Goal: Complete application form

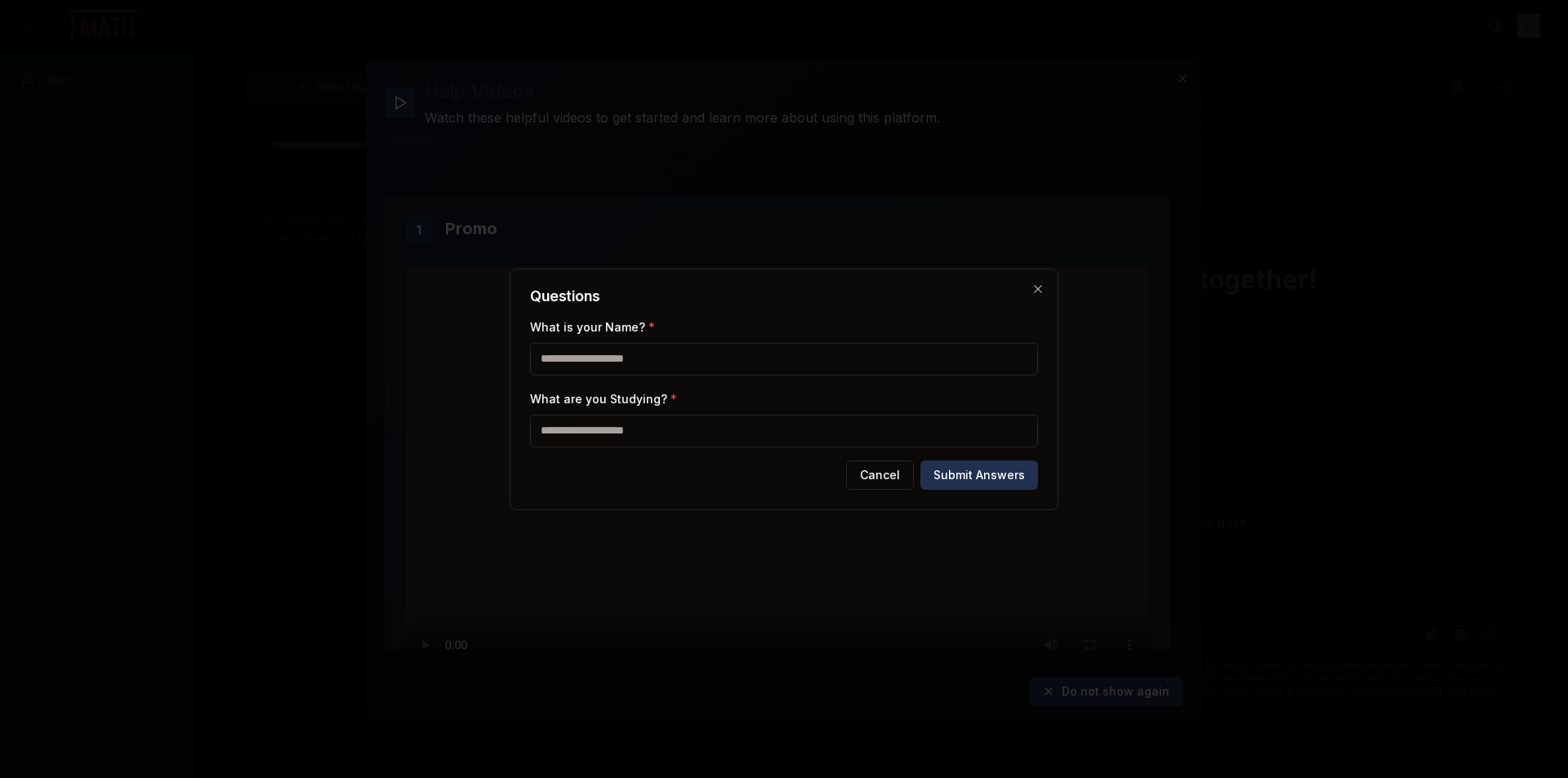
click at [837, 367] on input "What is your Name? *" at bounding box center [784, 359] width 508 height 32
click at [1041, 295] on icon "button" at bounding box center [1038, 288] width 13 height 13
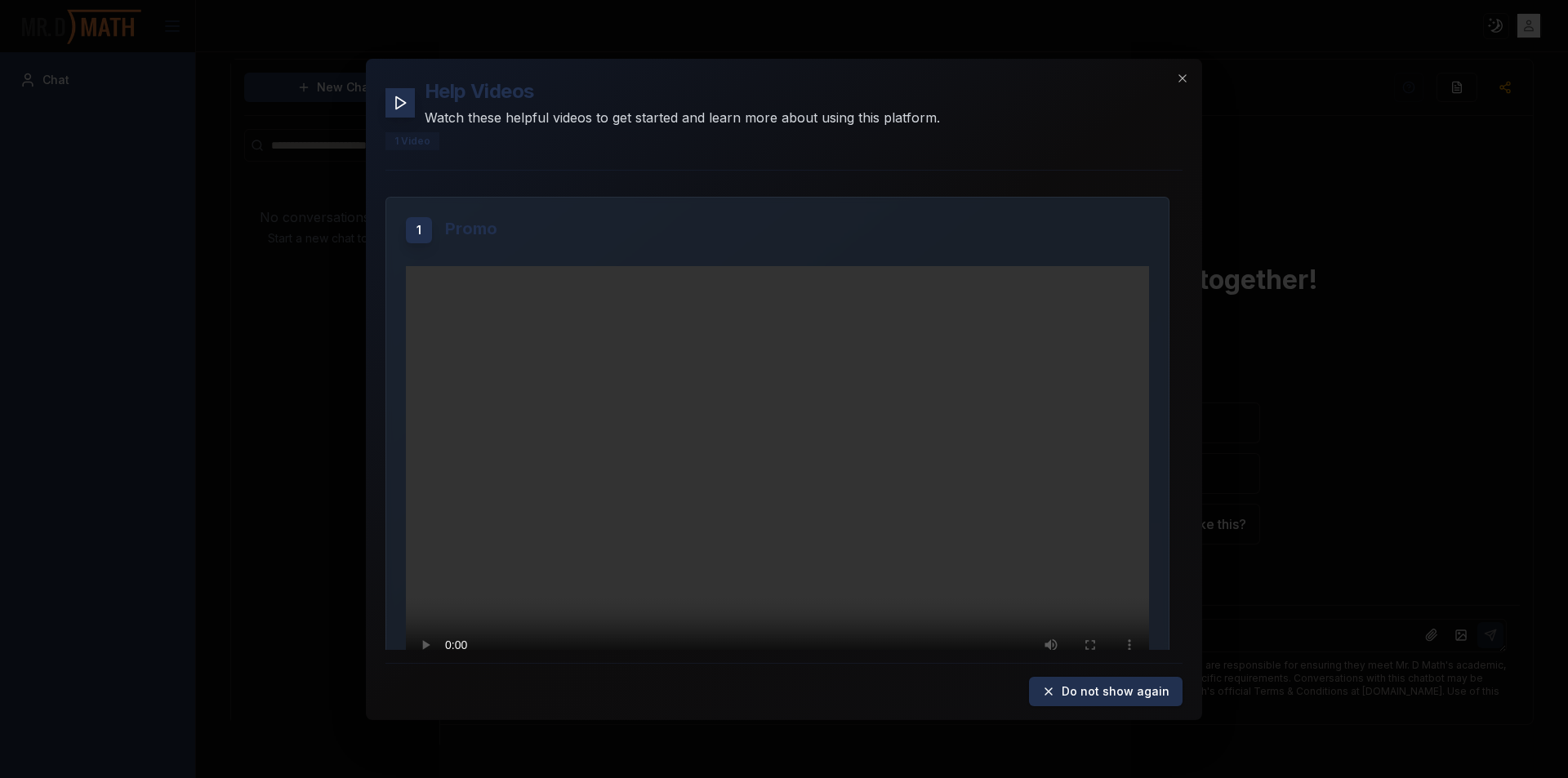
click at [782, 436] on video "Your browser does not support the video tag." at bounding box center [778, 474] width 743 height 418
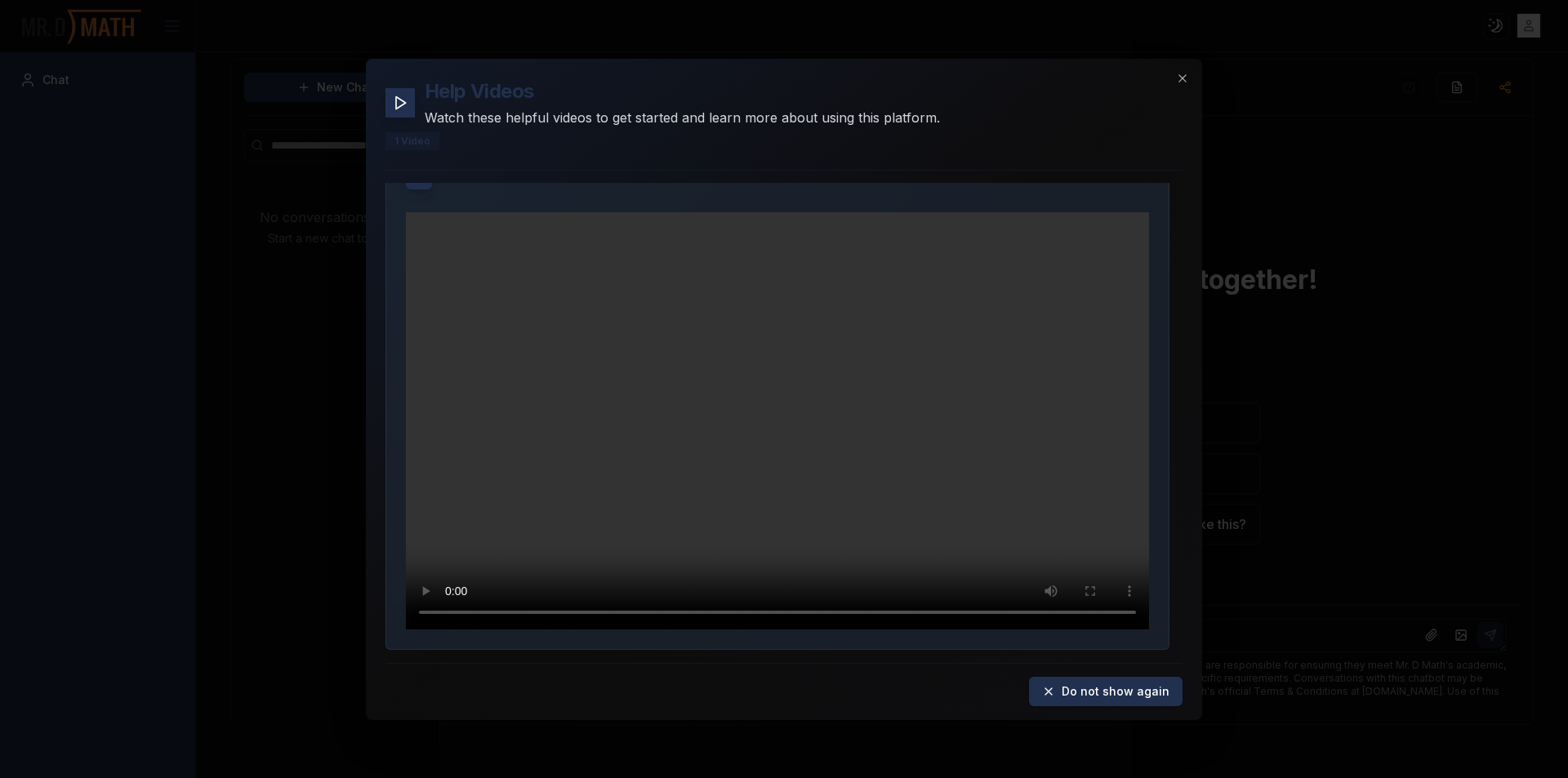
click at [1189, 65] on div "Help Videos Watch these helpful videos to get started and learn more about usin…" at bounding box center [784, 389] width 836 height 661
click at [1181, 78] on icon "button" at bounding box center [1183, 77] width 13 height 13
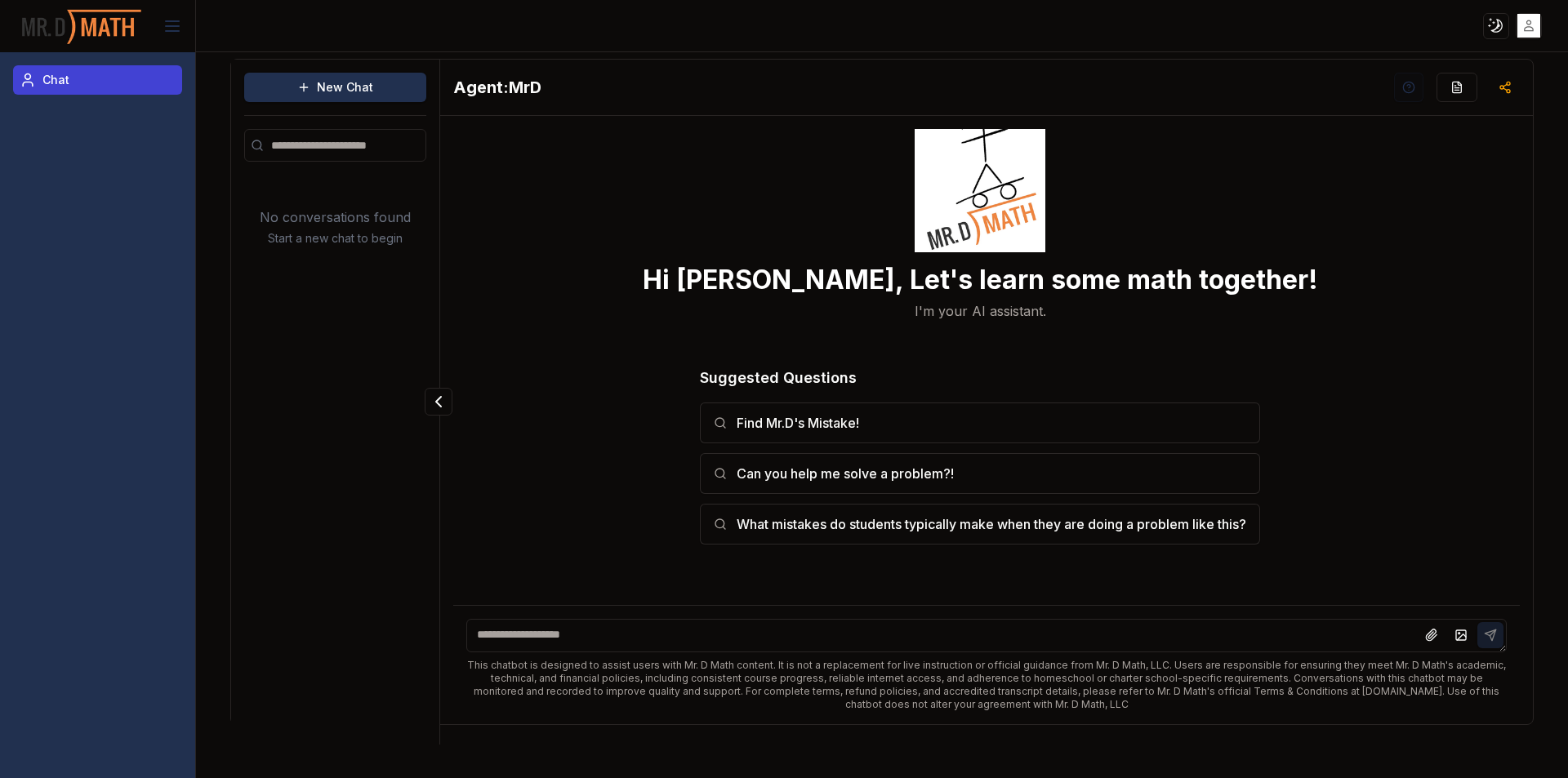
click at [45, 88] on link "Chat" at bounding box center [97, 80] width 169 height 29
click at [77, 17] on img at bounding box center [82, 26] width 123 height 43
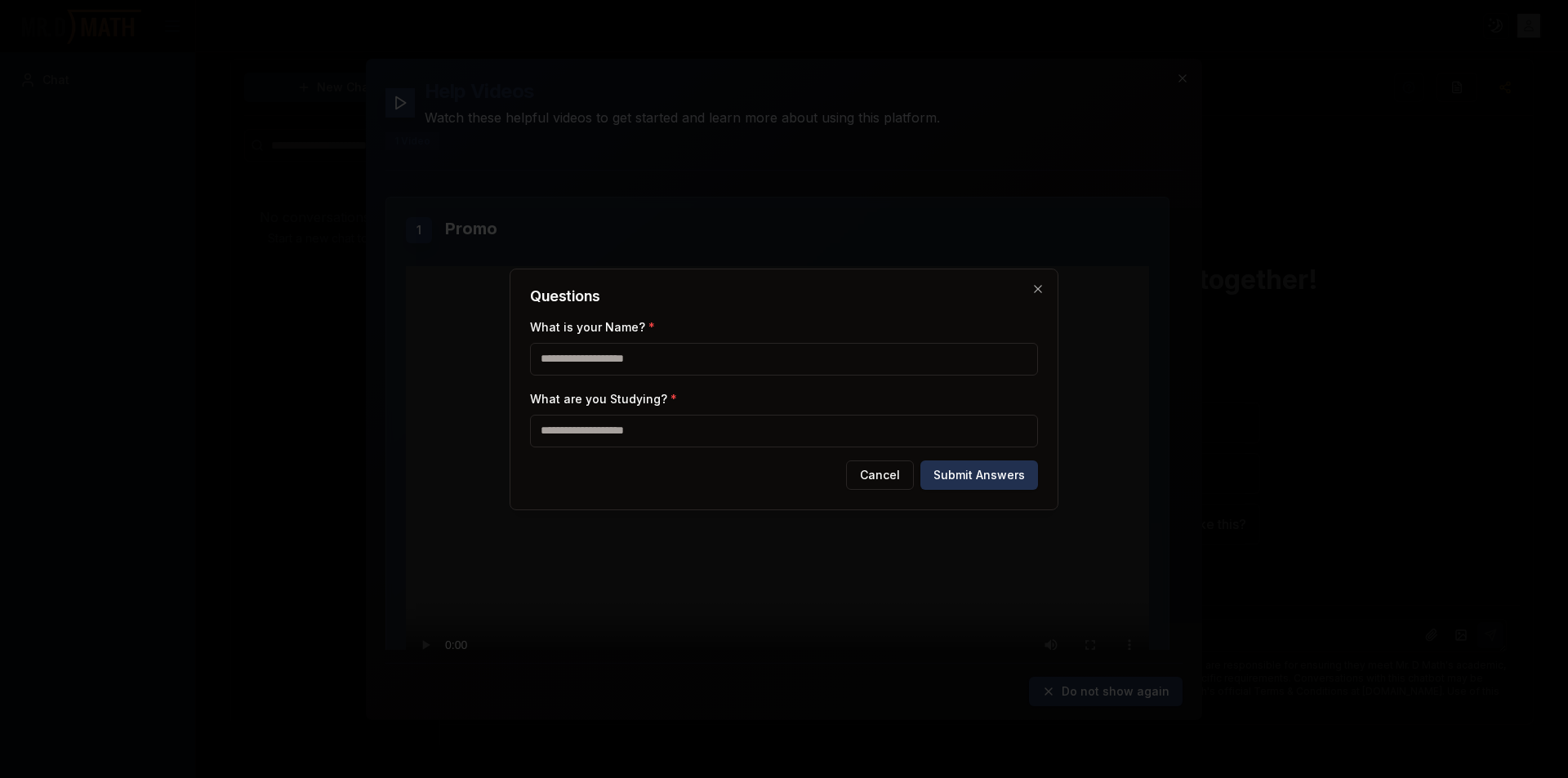
click at [738, 360] on input "What is your Name? *" at bounding box center [784, 359] width 508 height 32
type input "**********"
click at [739, 407] on div "What are you Studying? *" at bounding box center [784, 418] width 508 height 59
click at [741, 424] on input "What are you Studying? *" at bounding box center [784, 431] width 508 height 32
type input "********"
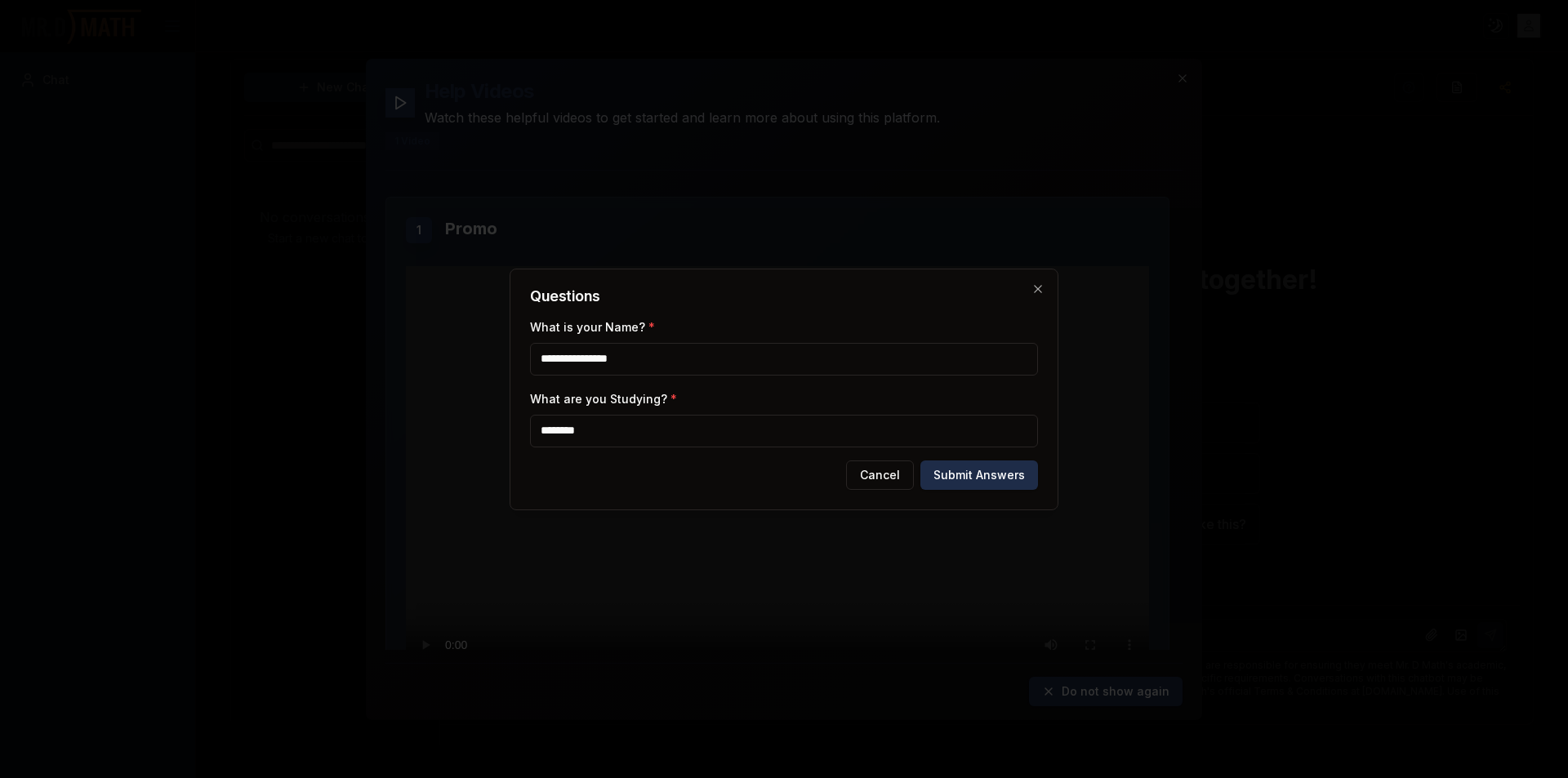
click at [994, 471] on button "Submit Answers" at bounding box center [980, 475] width 118 height 29
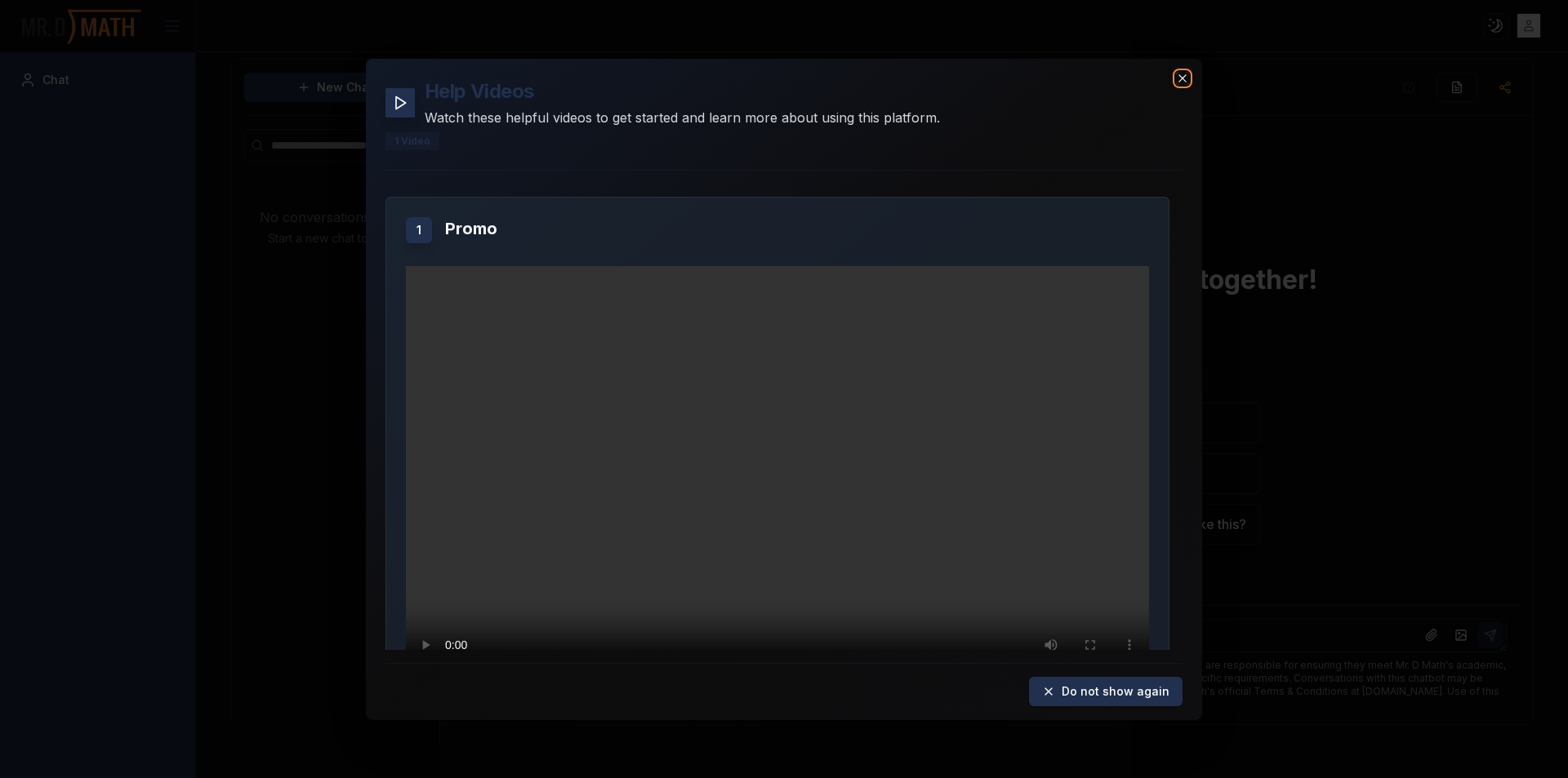
click at [1179, 73] on icon "button" at bounding box center [1183, 77] width 13 height 13
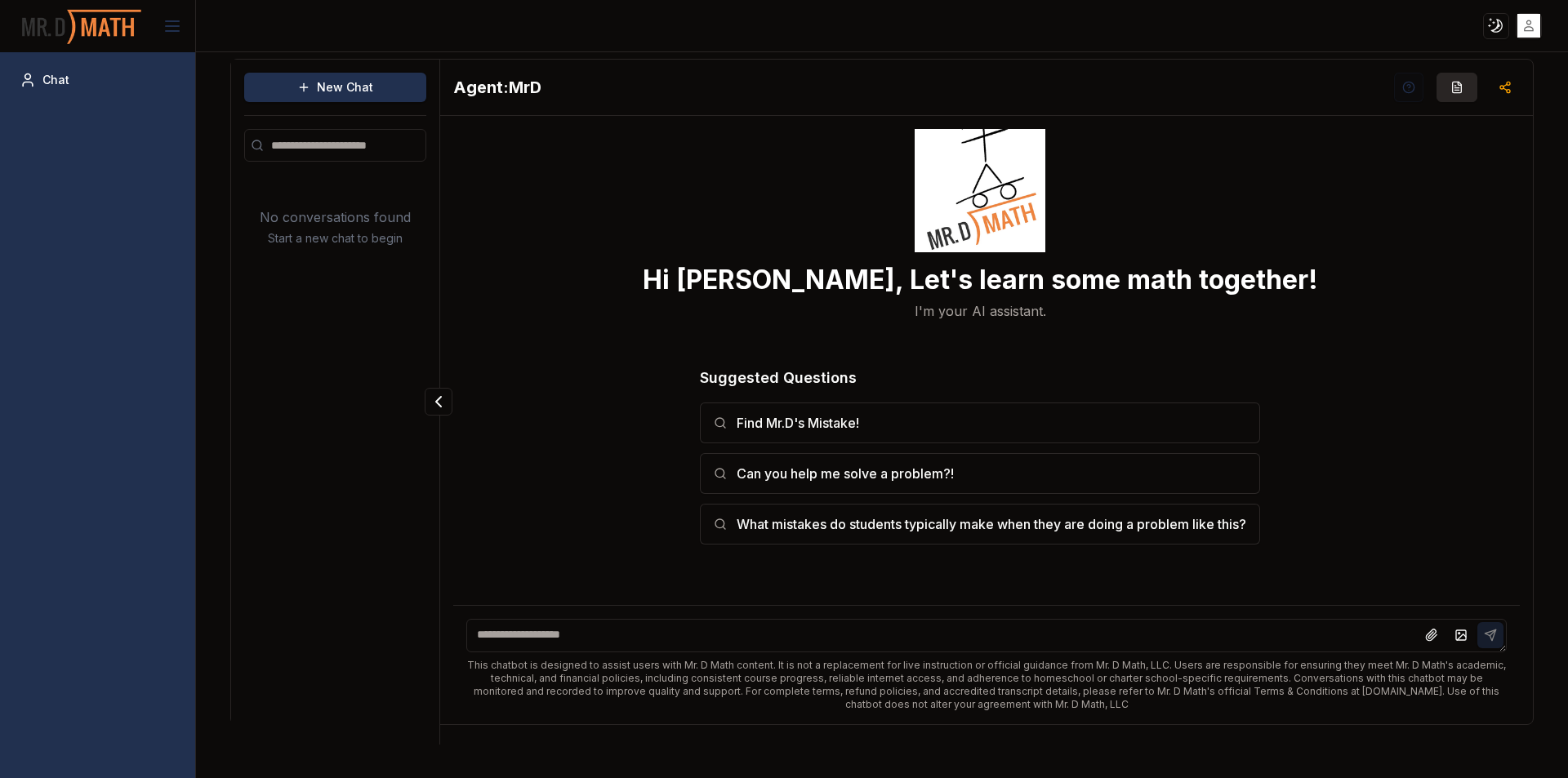
click at [1460, 94] on button "button" at bounding box center [1457, 87] width 41 height 29
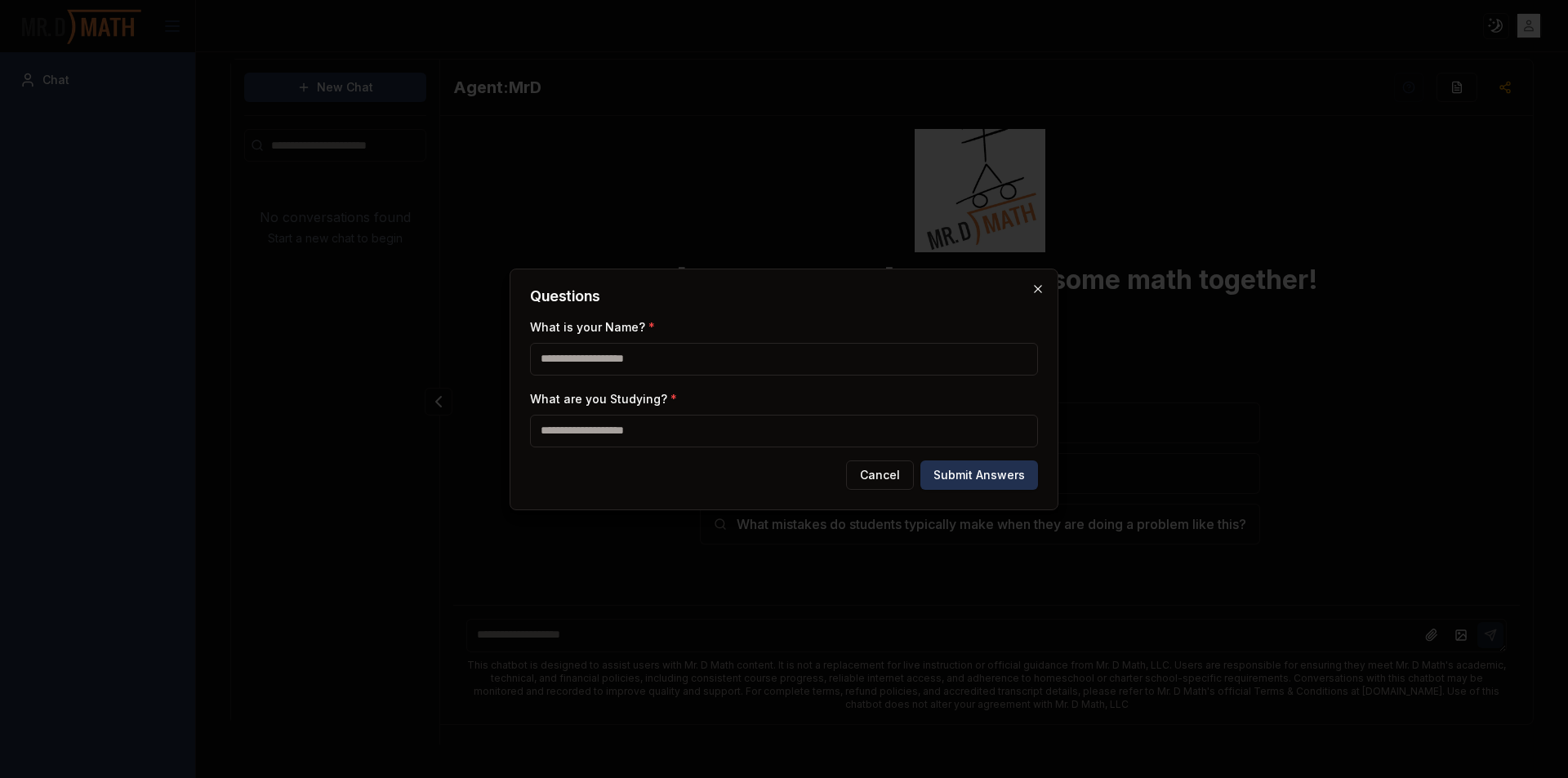
click at [1034, 285] on icon "button" at bounding box center [1038, 288] width 13 height 13
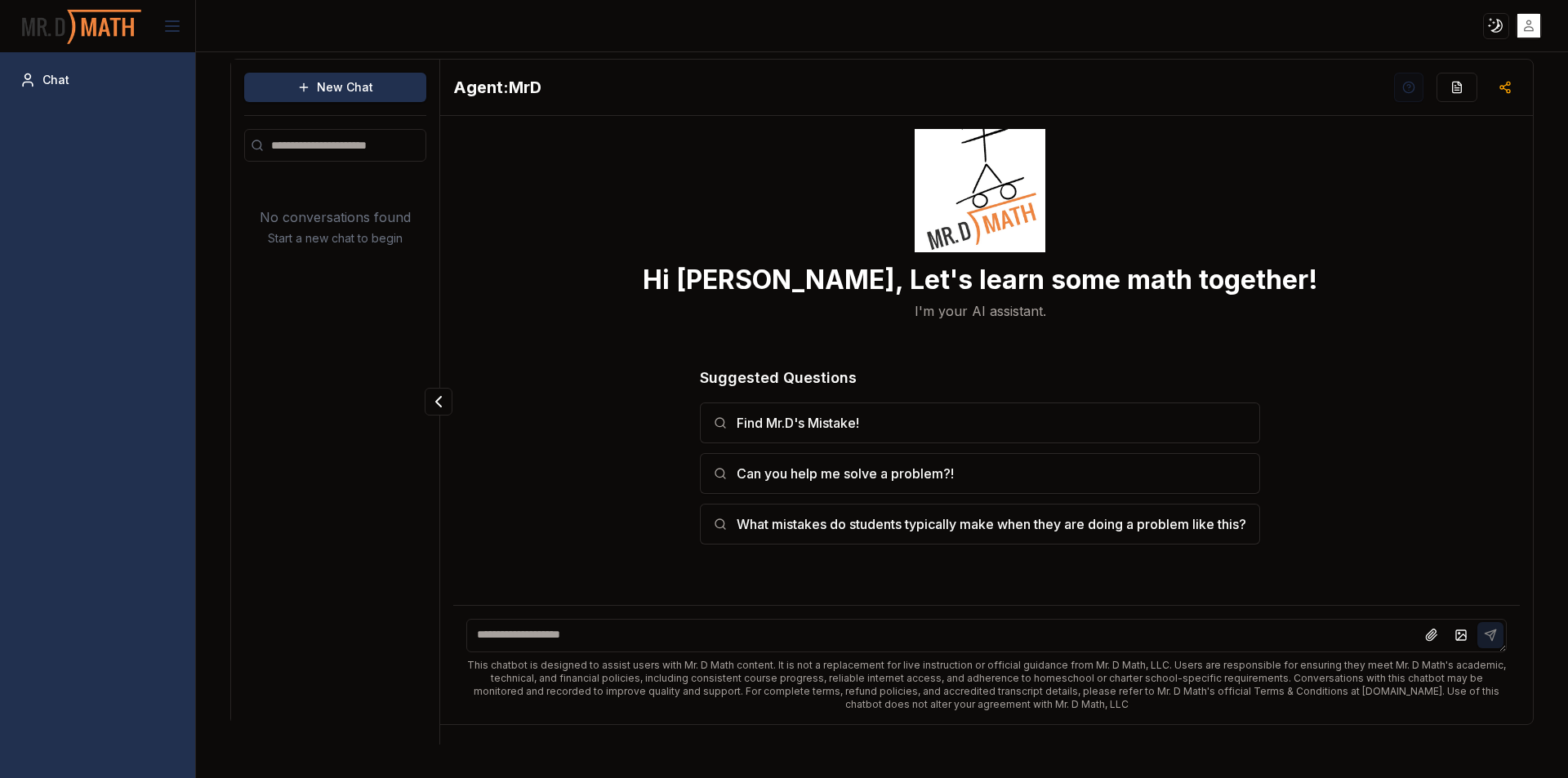
click at [1418, 84] on button "button" at bounding box center [1409, 87] width 29 height 29
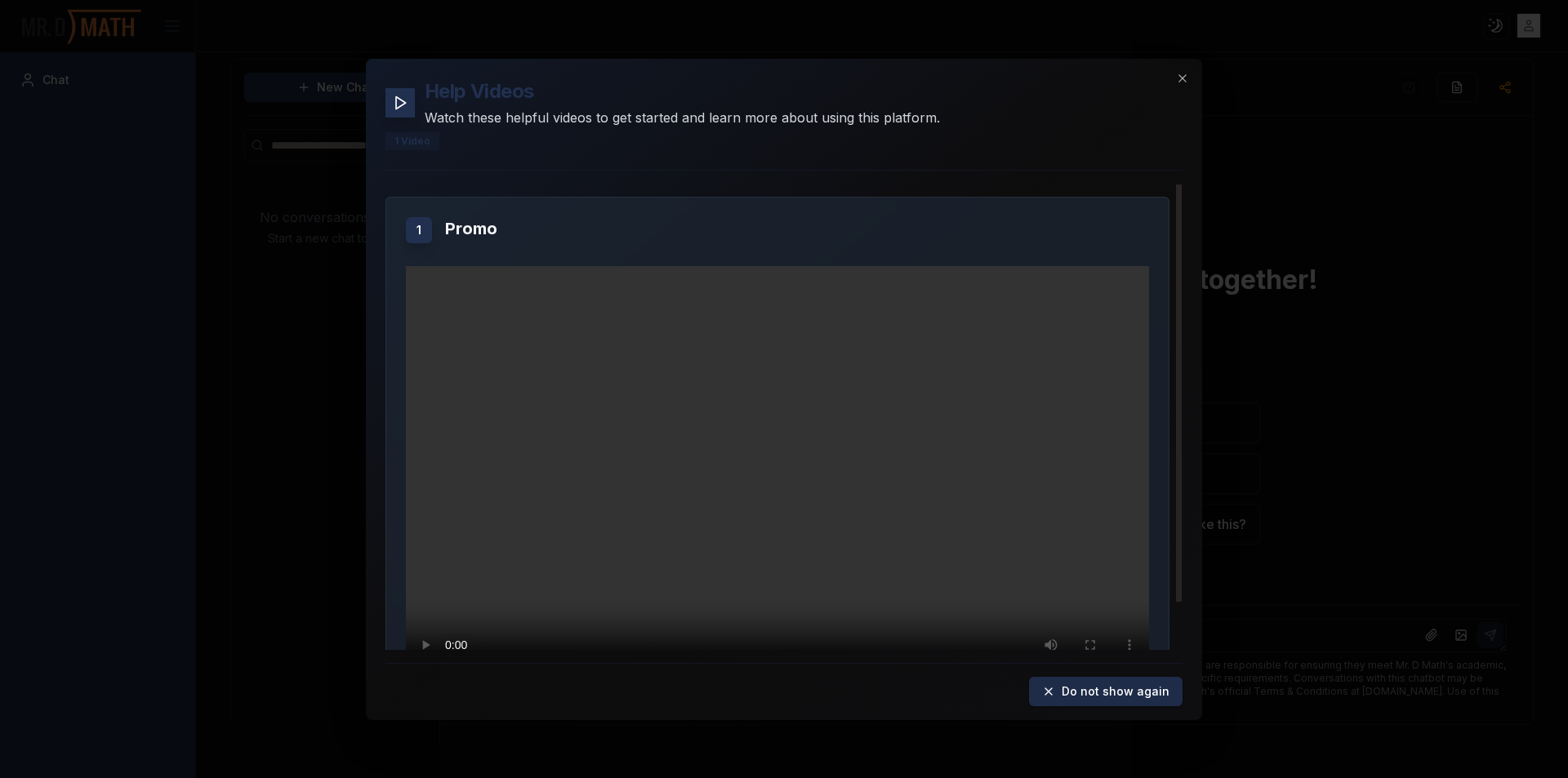
click at [1080, 688] on button "Do not show again" at bounding box center [1106, 691] width 153 height 29
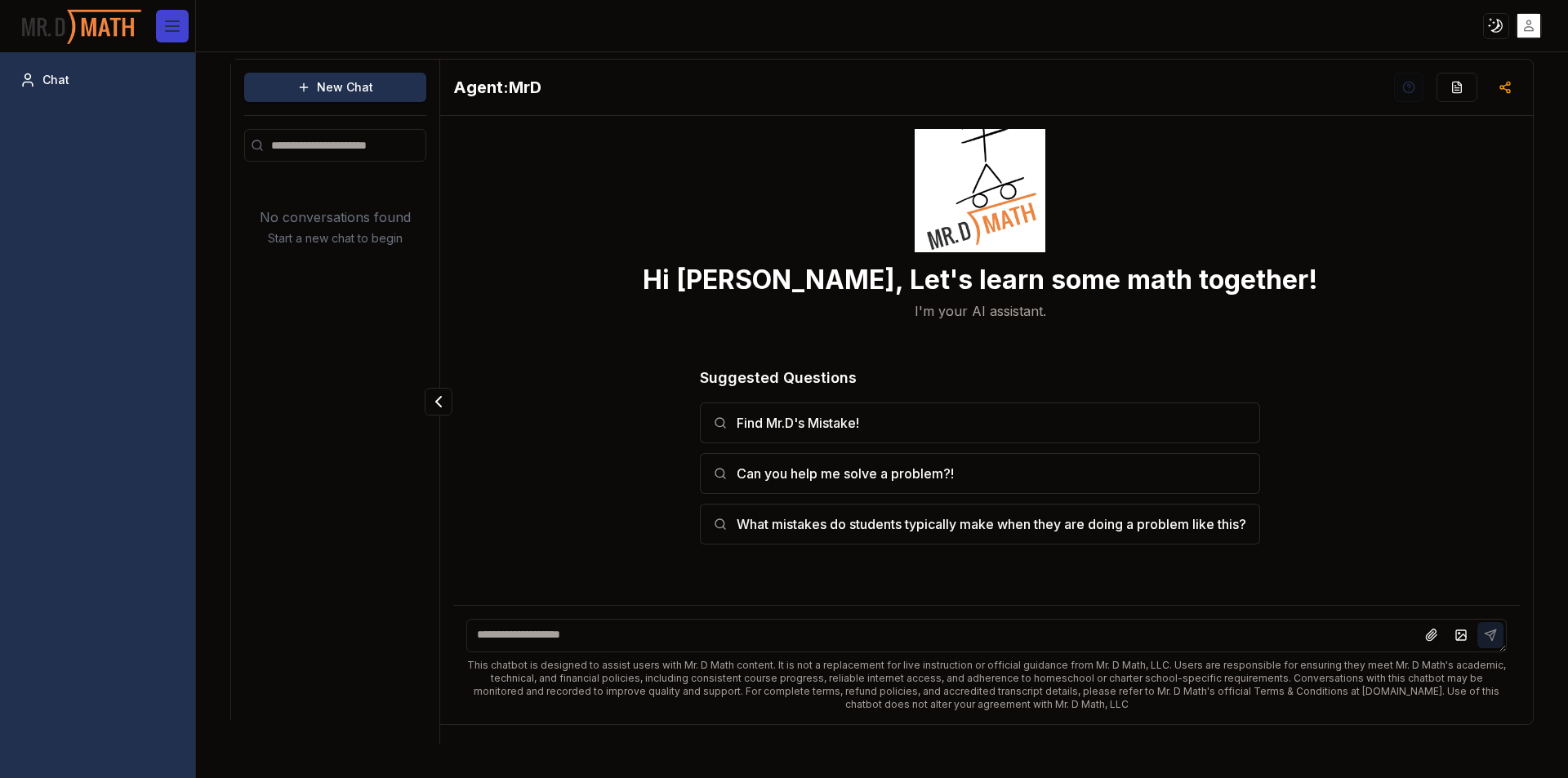
click at [184, 20] on button at bounding box center [172, 26] width 32 height 32
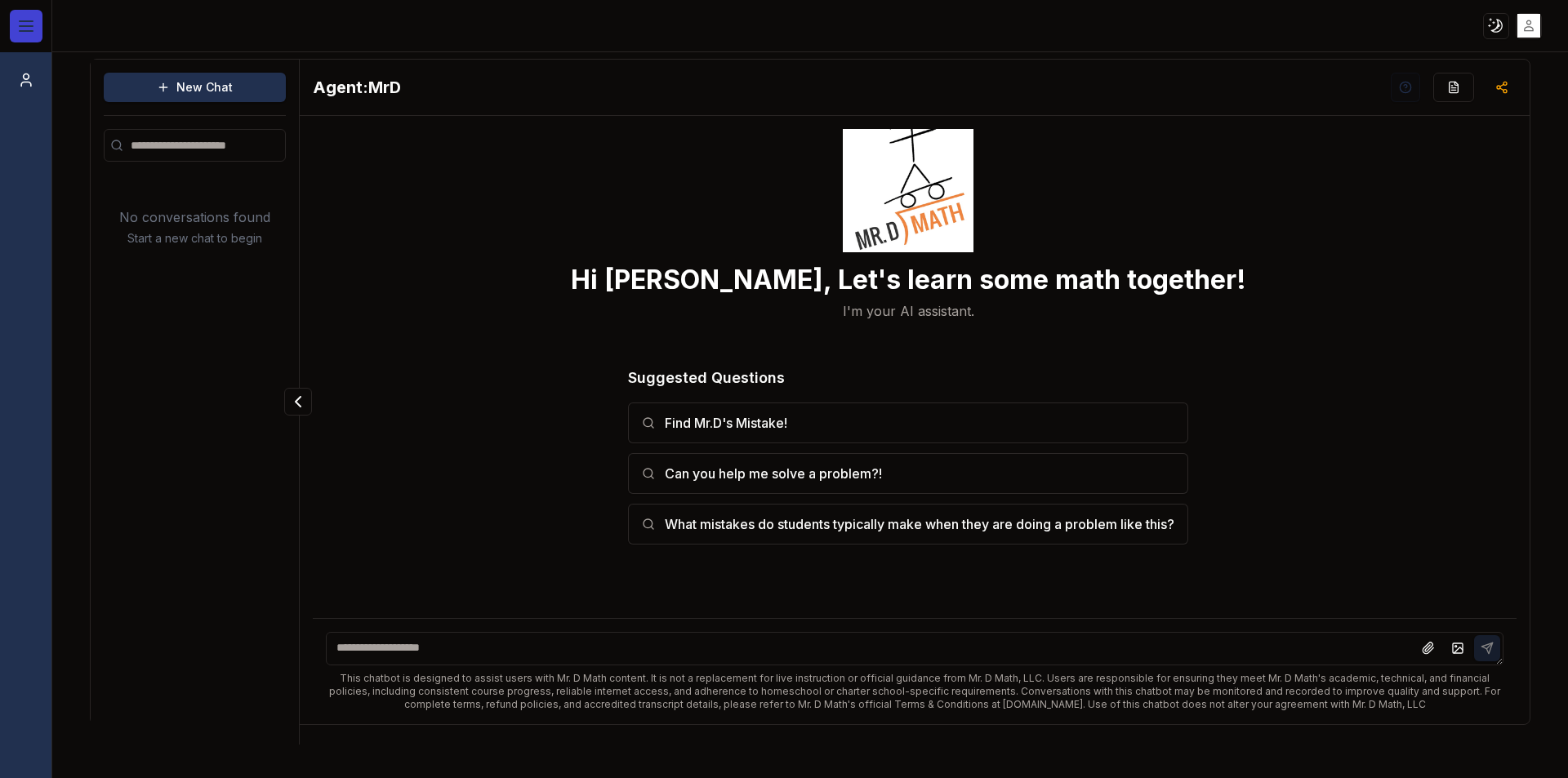
click at [38, 35] on button at bounding box center [26, 26] width 32 height 32
